Goal: Obtain resource: Download file/media

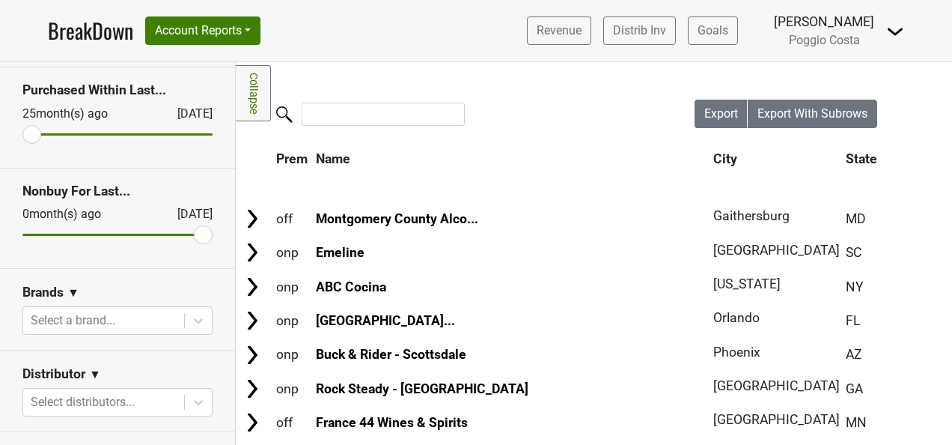
scroll to position [150, 0]
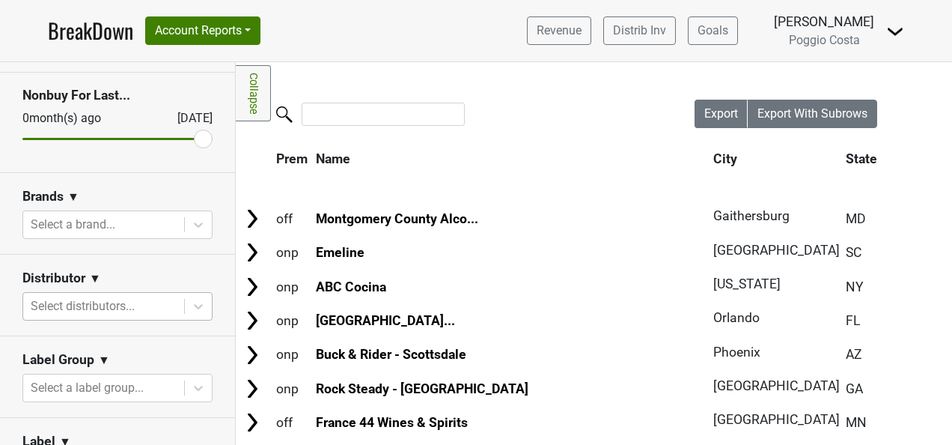
click at [148, 308] on div at bounding box center [104, 306] width 146 height 21
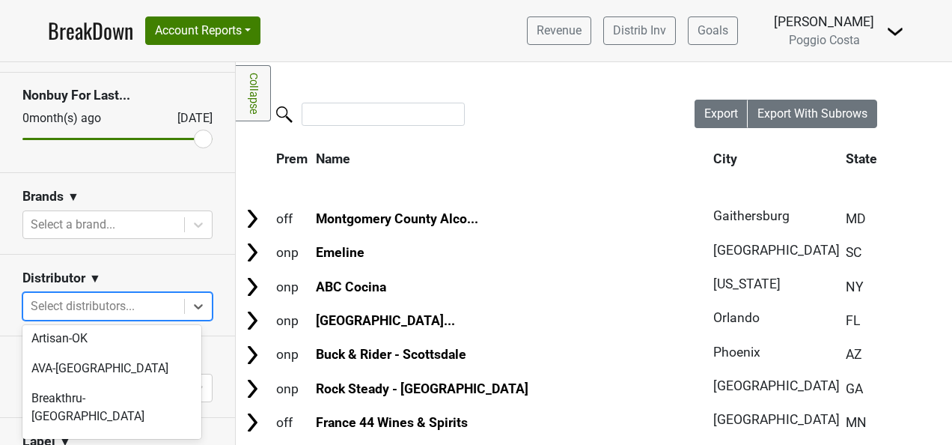
scroll to position [299, 0]
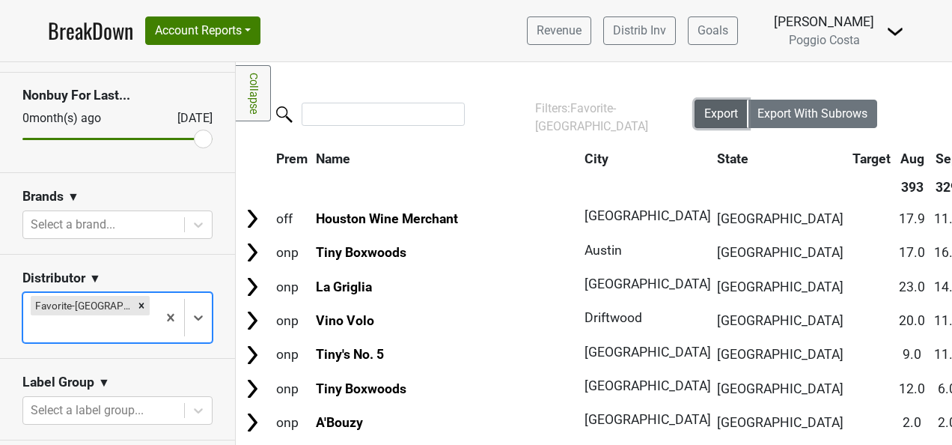
click at [704, 109] on span "Export" at bounding box center [721, 113] width 34 height 14
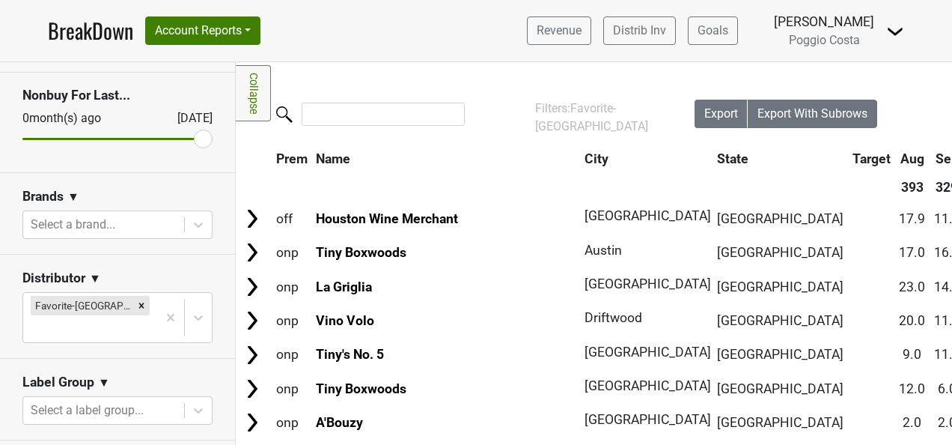
click at [519, 34] on nav "BreakDown Account Reports SuperRanker Map Award Progress Chain Compliance CRM N…" at bounding box center [476, 30] width 880 height 61
click at [136, 307] on icon "Remove Favorite-TX" at bounding box center [141, 305] width 10 height 10
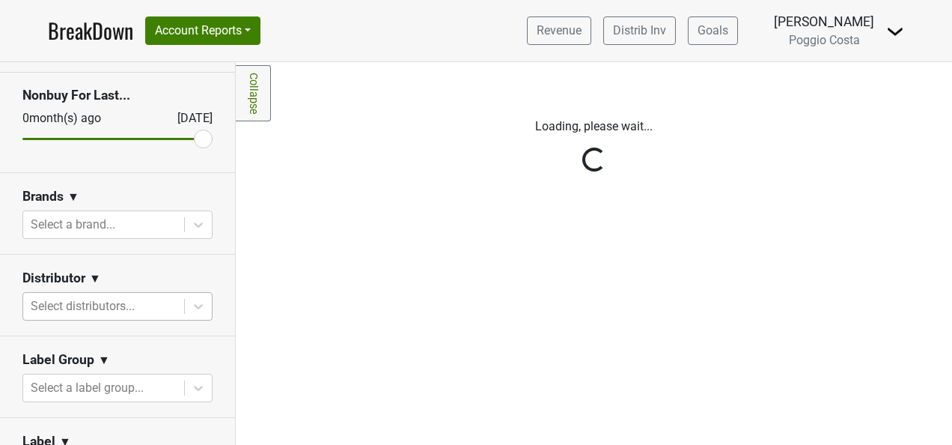
click at [138, 299] on div "Reset filters Purchased Within Last... [DATE] [DATE] Nonbuy For Last... [DATE] …" at bounding box center [118, 253] width 236 height 383
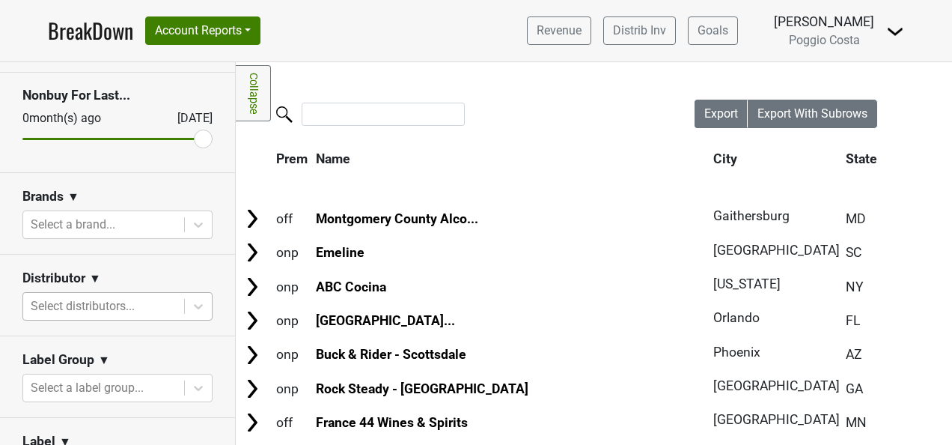
click at [134, 309] on div at bounding box center [104, 306] width 146 height 21
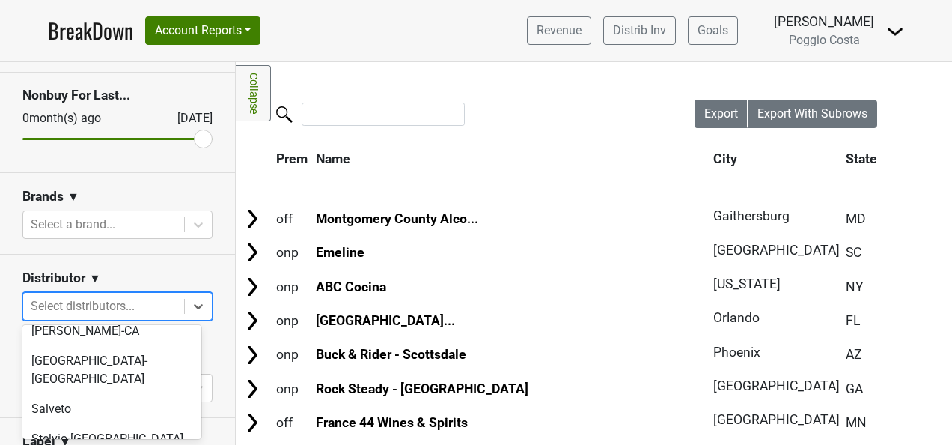
scroll to position [1090, 0]
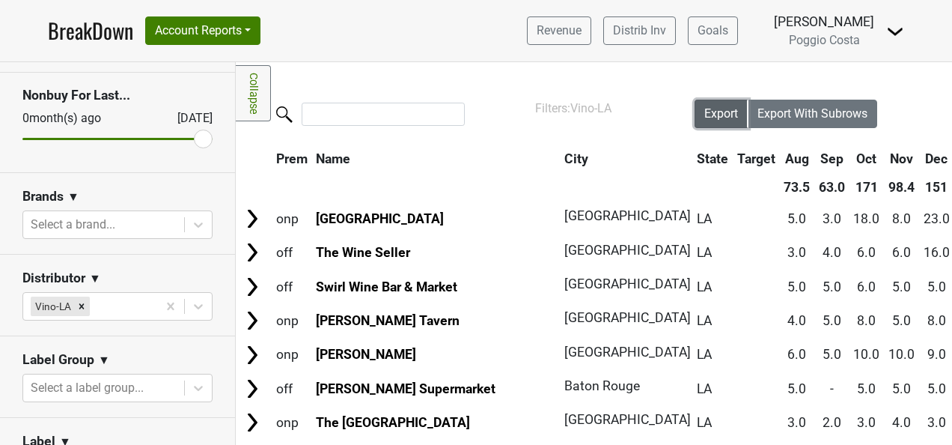
click at [704, 116] on span "Export" at bounding box center [721, 113] width 34 height 14
click at [457, 151] on th "Name" at bounding box center [436, 158] width 247 height 27
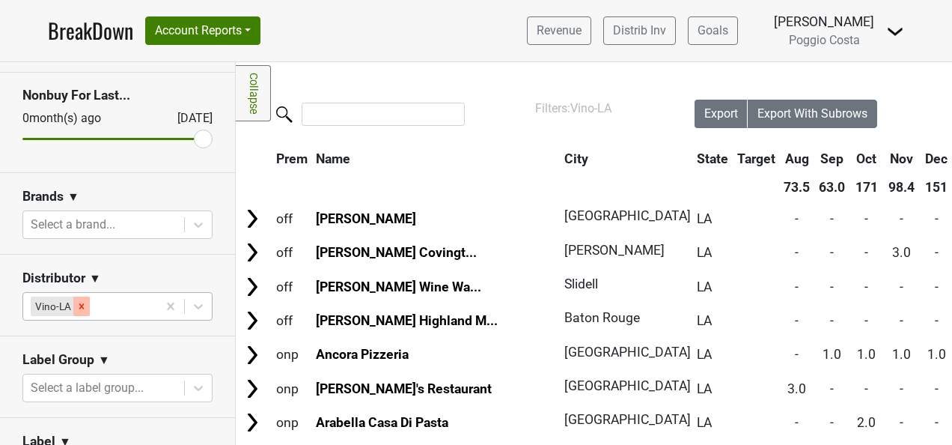
click at [84, 303] on icon "Remove Vino-LA" at bounding box center [81, 306] width 10 height 10
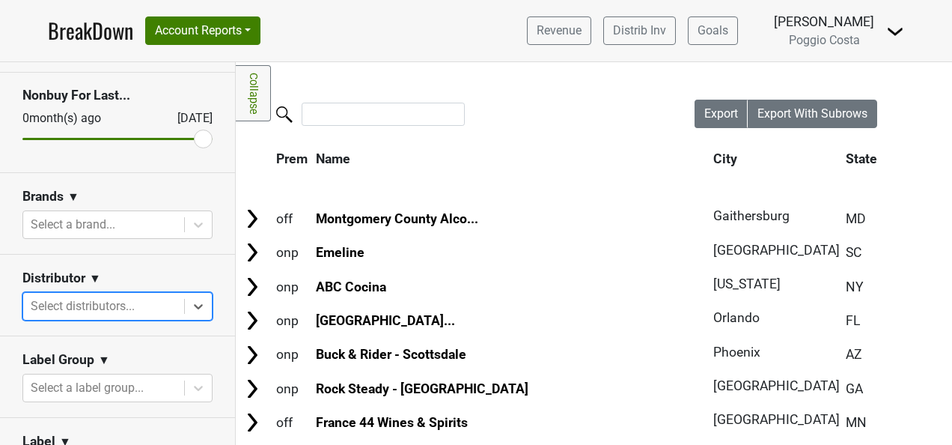
click at [103, 302] on div at bounding box center [104, 306] width 146 height 21
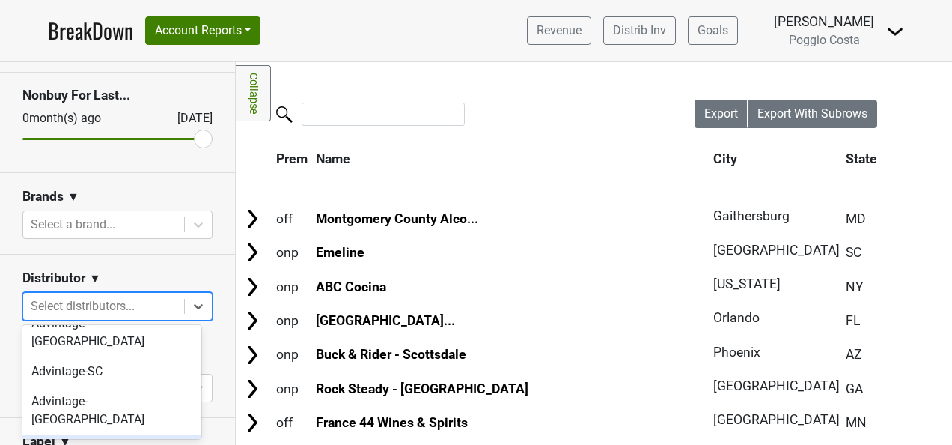
scroll to position [0, 0]
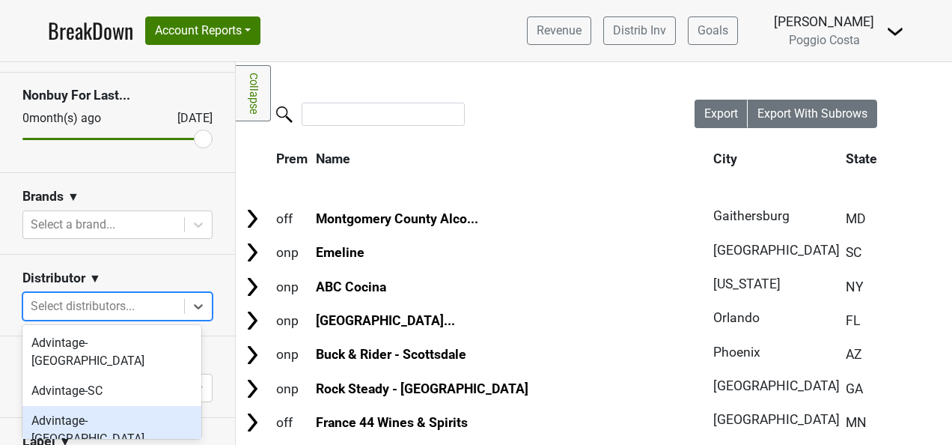
click at [144, 406] on div "Advintage-[GEOGRAPHIC_DATA]" at bounding box center [111, 430] width 179 height 48
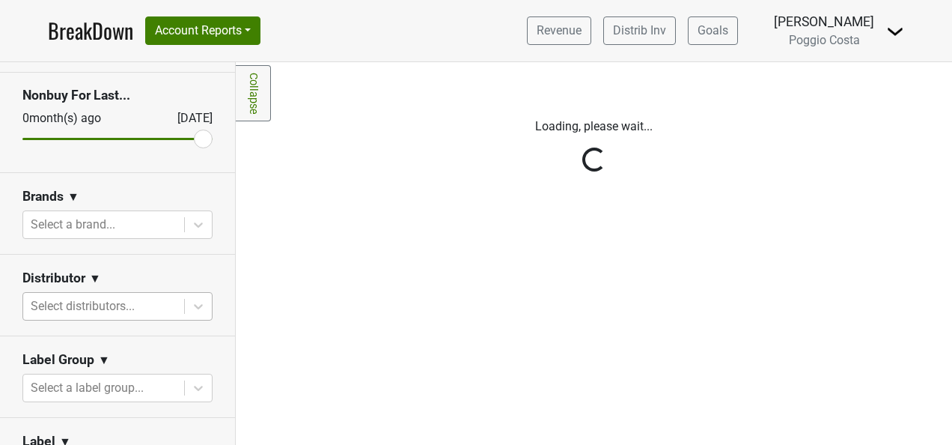
click at [148, 308] on div "Reset filters Purchased Within Last... [DATE] [DATE] Nonbuy For Last... [DATE] …" at bounding box center [118, 253] width 236 height 383
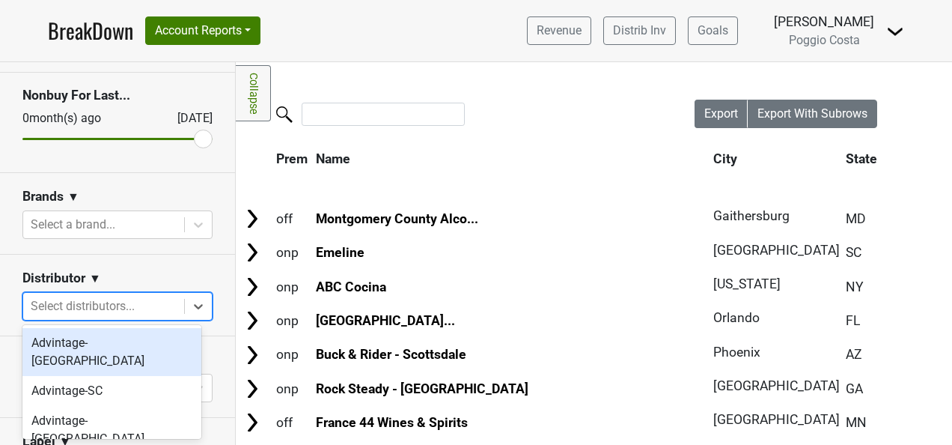
click at [141, 306] on div at bounding box center [104, 306] width 146 height 21
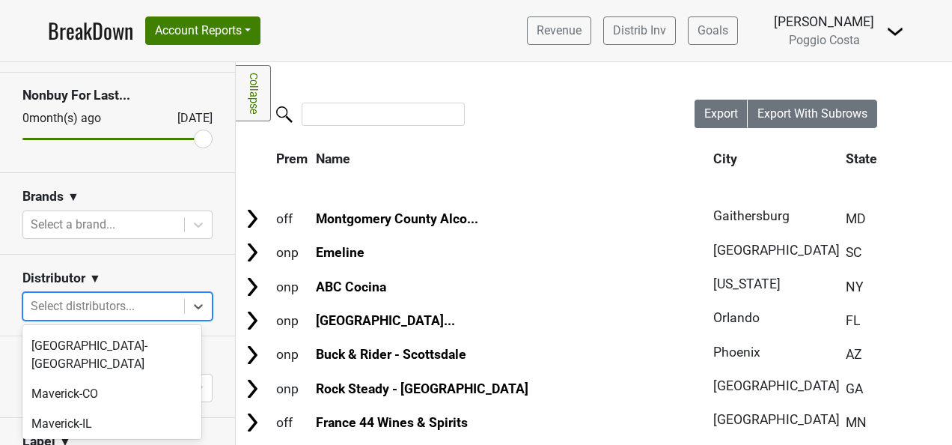
scroll to position [599, 0]
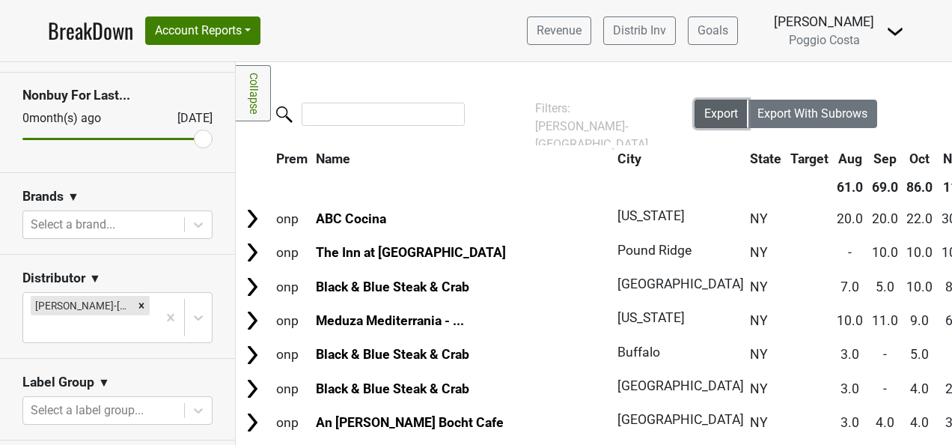
click at [725, 112] on span "Export" at bounding box center [721, 113] width 34 height 14
click at [133, 301] on div "Remove MS Walker-NY" at bounding box center [141, 305] width 16 height 19
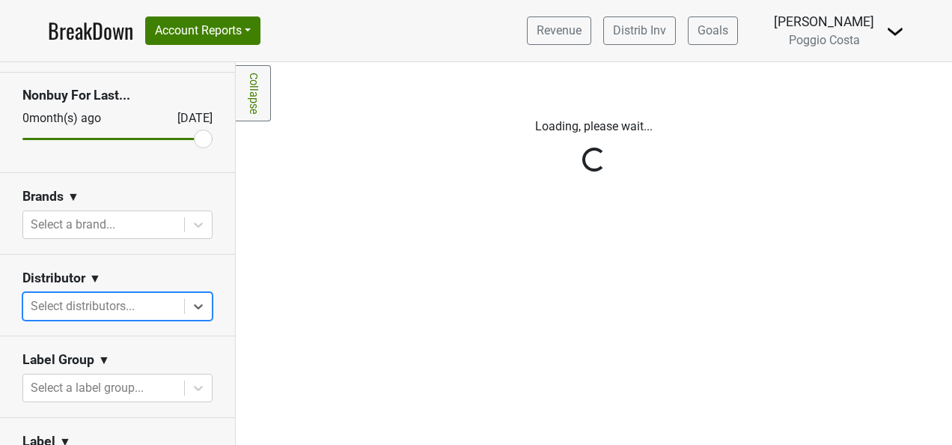
click at [124, 305] on div at bounding box center [104, 306] width 146 height 21
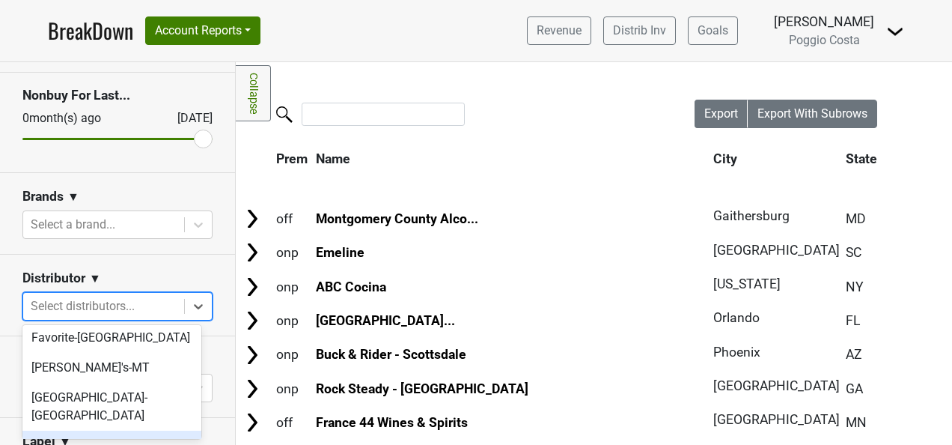
scroll to position [502, 0]
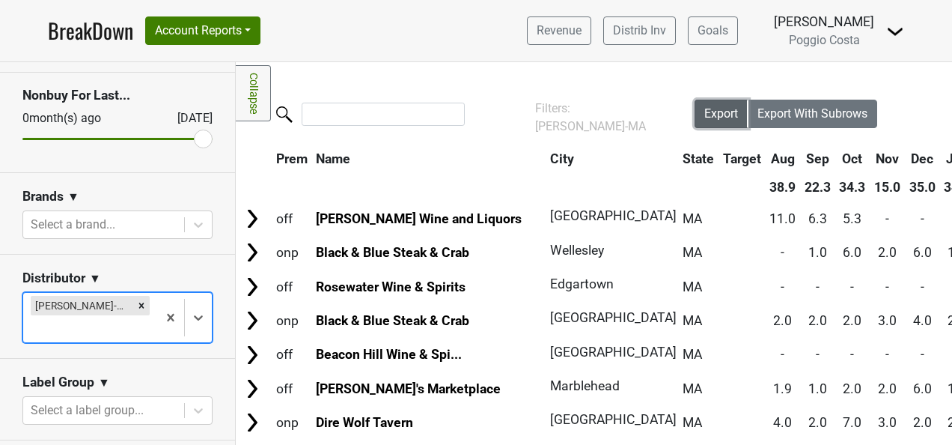
click at [704, 115] on span "Export" at bounding box center [721, 113] width 34 height 14
